Goal: Task Accomplishment & Management: Complete application form

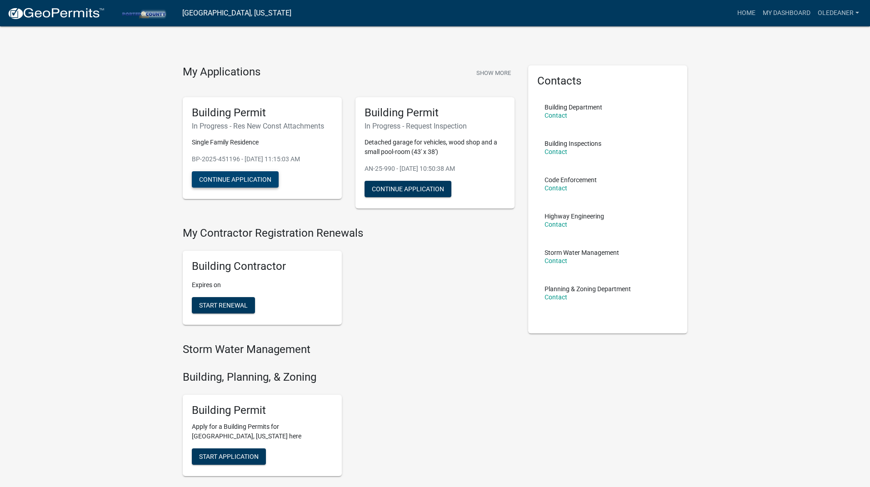
click at [248, 182] on button "Continue Application" at bounding box center [235, 179] width 87 height 16
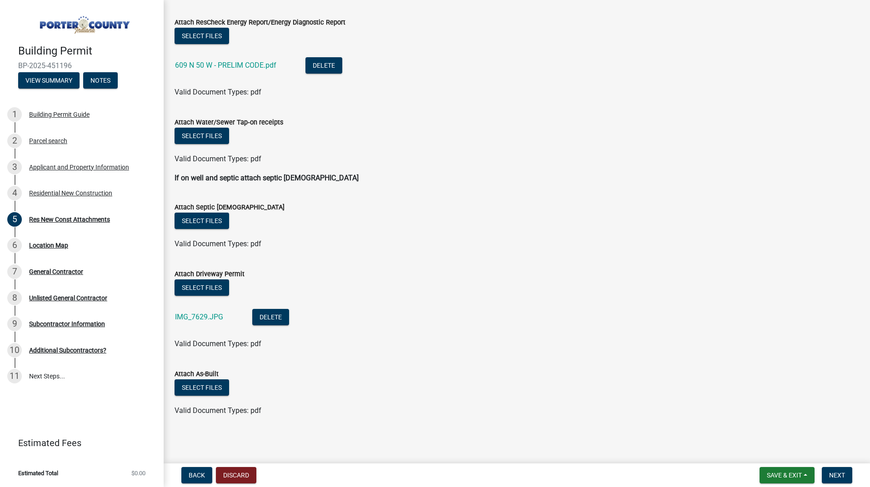
scroll to position [312, 0]
click at [205, 136] on button "Select files" at bounding box center [201, 136] width 55 height 16
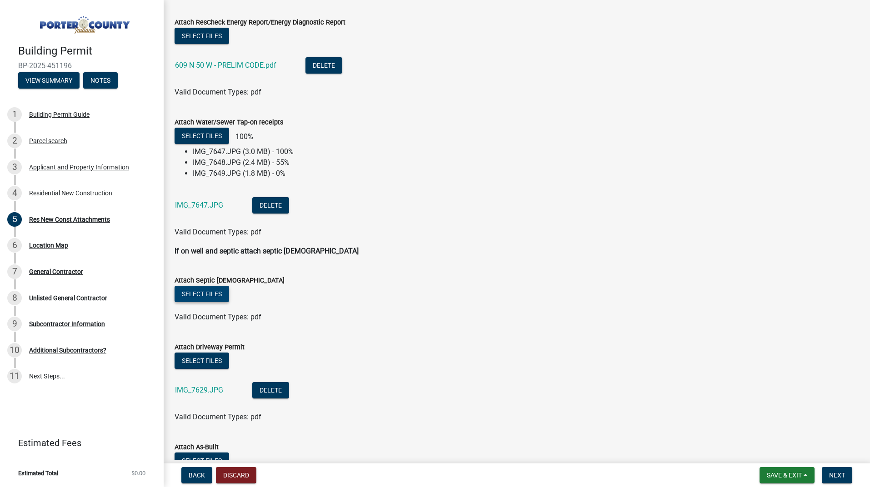
click at [209, 294] on button "Select files" at bounding box center [201, 294] width 55 height 16
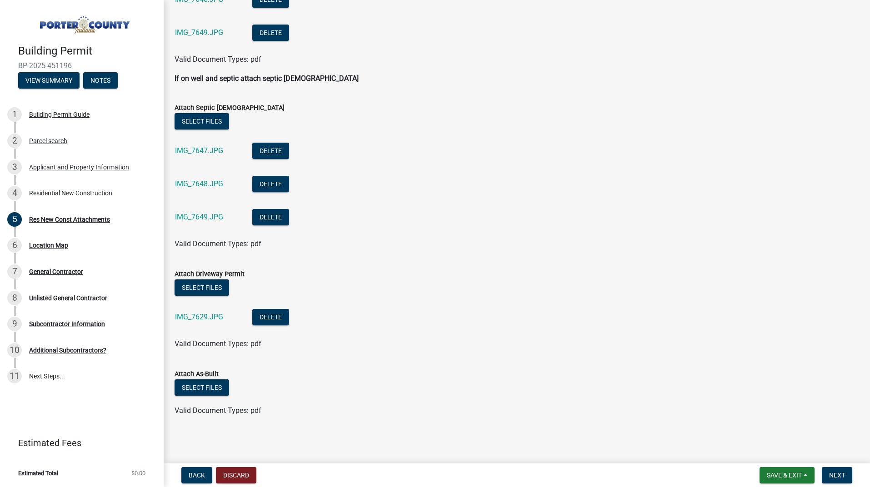
scroll to position [0, 0]
click at [775, 473] on span "Save & Exit" at bounding box center [783, 475] width 35 height 7
click at [764, 449] on button "Save & Exit" at bounding box center [777, 452] width 73 height 22
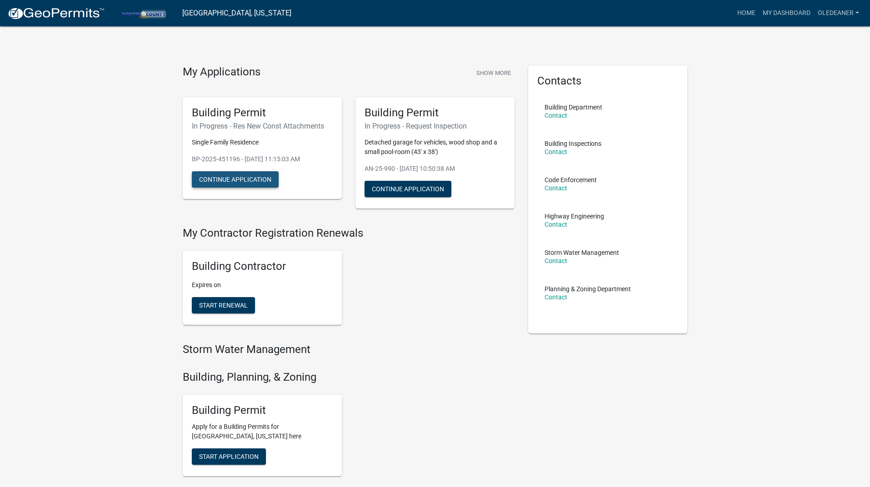
click at [234, 180] on button "Continue Application" at bounding box center [235, 179] width 87 height 16
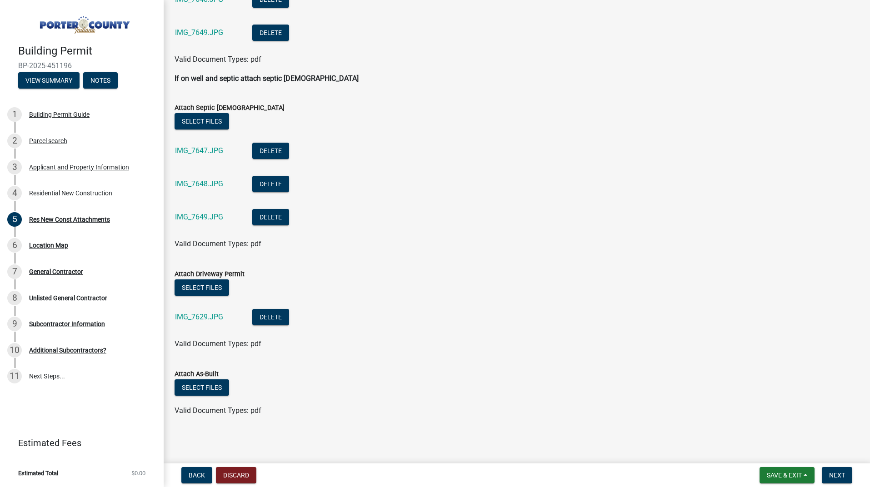
scroll to position [511, 0]
click at [842, 471] on button "Next" at bounding box center [836, 475] width 30 height 16
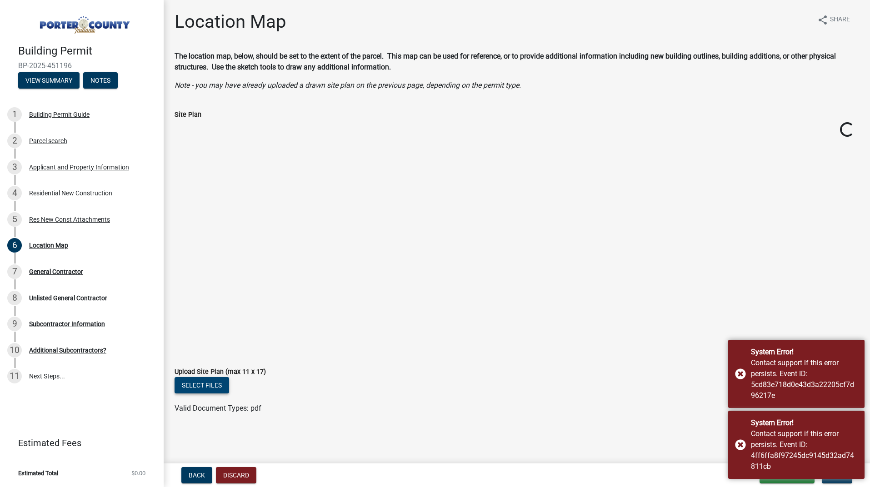
click at [207, 386] on button "Select files" at bounding box center [201, 385] width 55 height 16
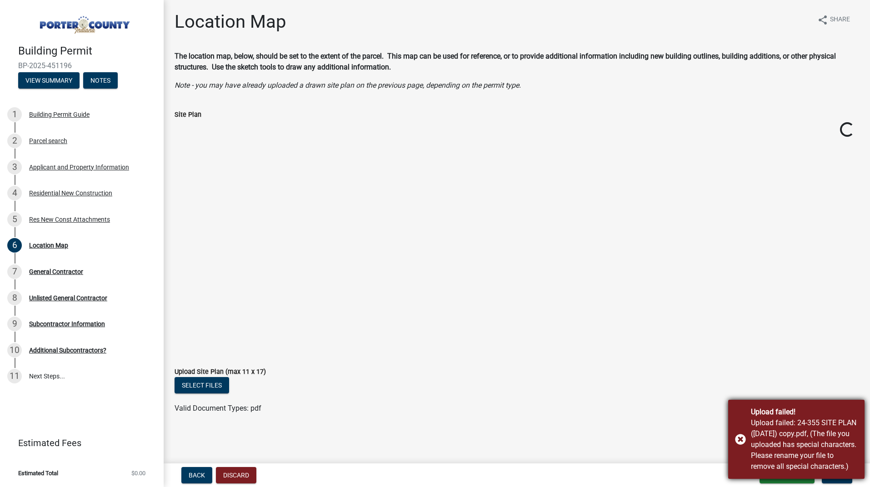
click at [738, 439] on div "Upload failed! Upload failed: 24-355 SITE PLAN ([DATE]) copy.pdf, (The file you…" at bounding box center [796, 439] width 136 height 79
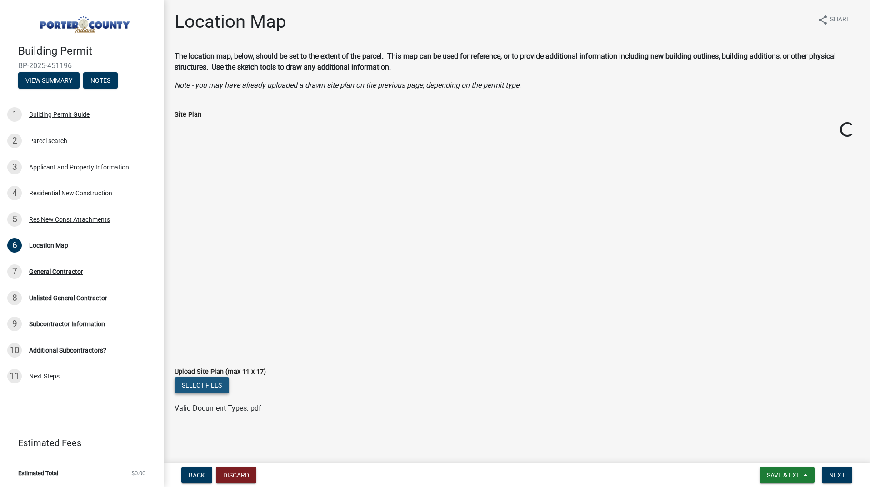
click at [200, 379] on button "Select files" at bounding box center [201, 385] width 55 height 16
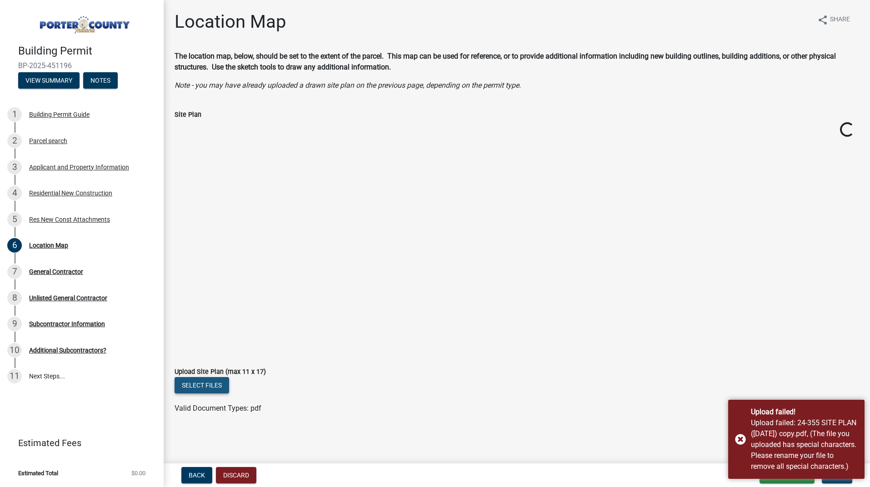
click at [201, 385] on button "Select files" at bounding box center [201, 385] width 55 height 16
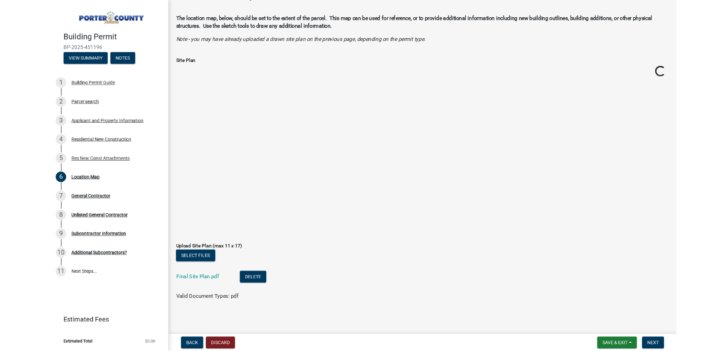
scroll to position [31, 0]
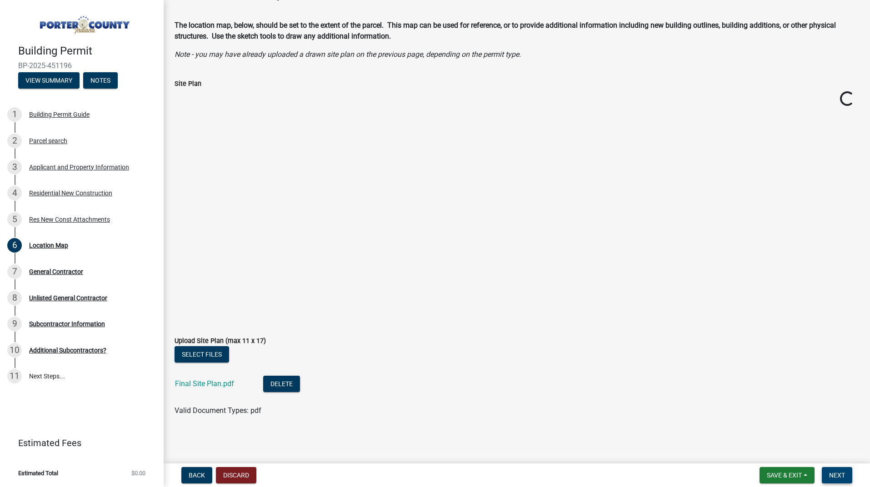
click at [836, 476] on span "Next" at bounding box center [837, 475] width 16 height 7
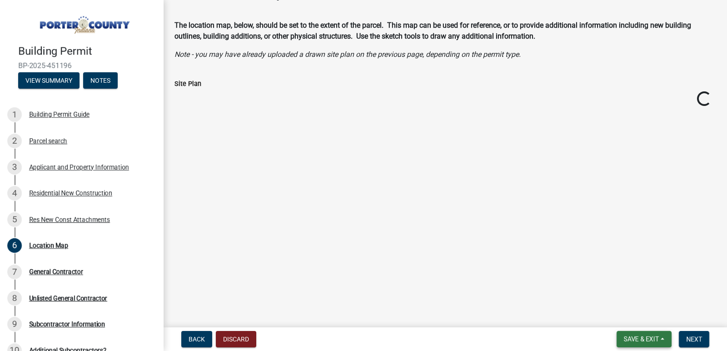
click at [645, 339] on span "Save & Exit" at bounding box center [641, 338] width 35 height 7
click at [630, 312] on button "Save & Exit" at bounding box center [635, 315] width 73 height 22
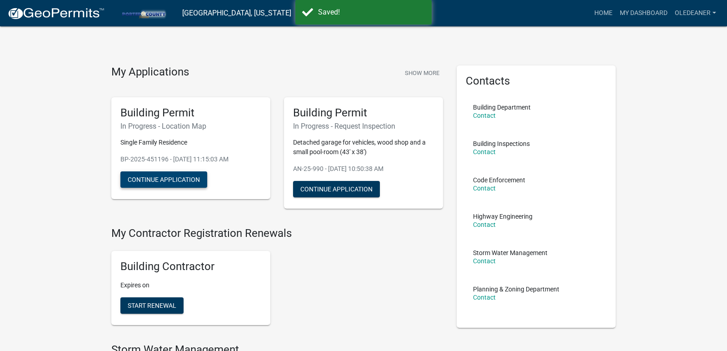
click at [198, 181] on button "Continue Application" at bounding box center [163, 179] width 87 height 16
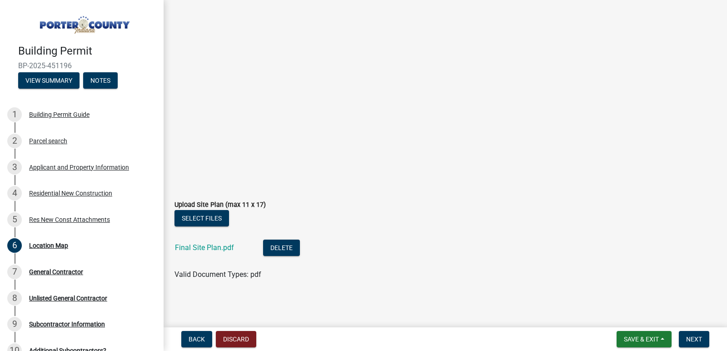
click at [429, 194] on form "Upload Site Plan (max 11 x 17) Select files Final Site Plan.pdf Delete Valid Do…" at bounding box center [445, 234] width 542 height 92
click at [700, 338] on span "Next" at bounding box center [694, 338] width 16 height 7
